Goal: Obtain resource: Download file/media

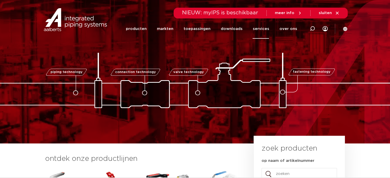
click at [267, 31] on link "services" at bounding box center [261, 29] width 16 height 20
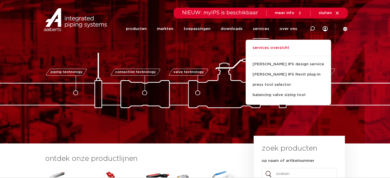
click at [272, 49] on link "services overzicht" at bounding box center [288, 50] width 85 height 11
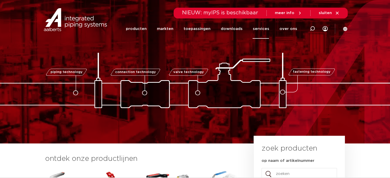
click at [265, 28] on link "services" at bounding box center [261, 29] width 16 height 20
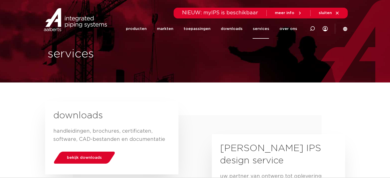
click at [264, 30] on link "services" at bounding box center [261, 29] width 16 height 20
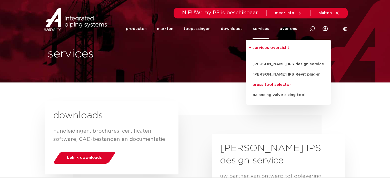
click at [271, 83] on link "press tool selector" at bounding box center [288, 85] width 85 height 10
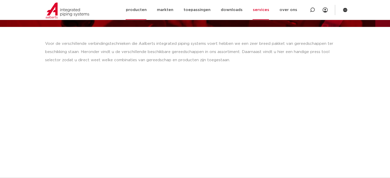
scroll to position [77, 0]
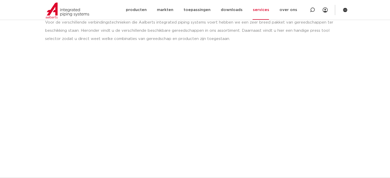
click at [262, 15] on link "services" at bounding box center [261, 10] width 16 height 20
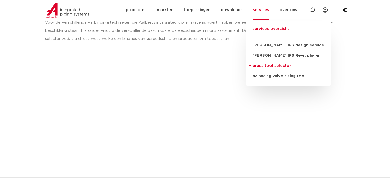
click at [264, 30] on link "services overzicht" at bounding box center [288, 31] width 85 height 11
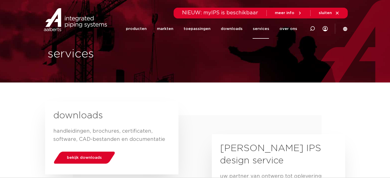
click at [83, 148] on div "downloads handleidingen, brochures, certificaten, software, CAD-bestanden en do…" at bounding box center [111, 138] width 117 height 57
click at [83, 154] on div "bekijk downloads" at bounding box center [84, 157] width 65 height 13
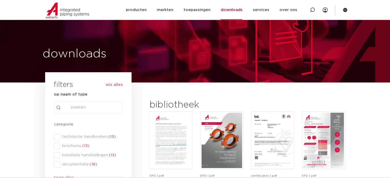
scroll to position [26, 0]
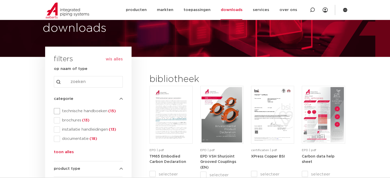
click at [103, 112] on span "technische handboeken (15)" at bounding box center [91, 111] width 63 height 5
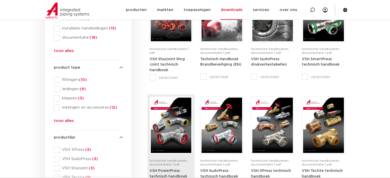
scroll to position [128, 0]
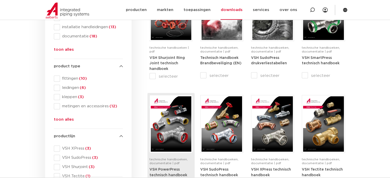
click at [175, 119] on img at bounding box center [171, 123] width 41 height 55
